Goal: Navigation & Orientation: Find specific page/section

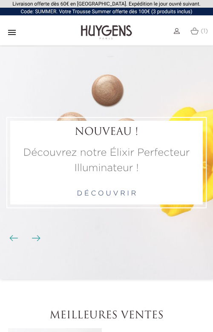
click at [12, 30] on icon "" at bounding box center [12, 32] width 10 height 10
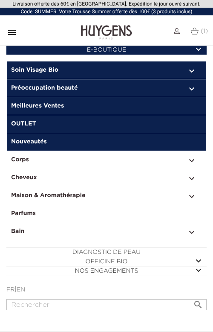
click at [84, 67] on link "  Soin Visage Bio" at bounding box center [107, 70] width 200 height 18
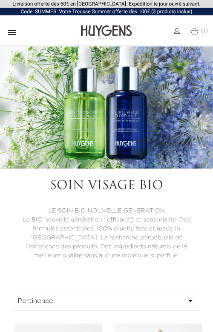
click at [3, 34] on div " (1)" at bounding box center [106, 32] width 213 height 21
click at [11, 30] on icon "" at bounding box center [12, 32] width 10 height 10
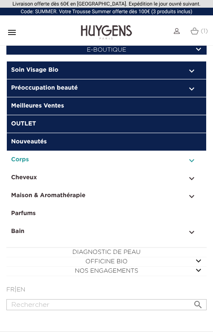
click at [112, 162] on link "  Corps" at bounding box center [107, 160] width 200 height 18
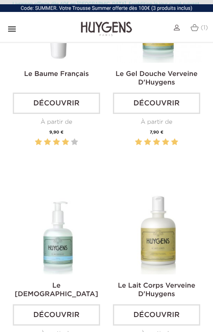
scroll to position [376, 0]
